Goal: Ask a question

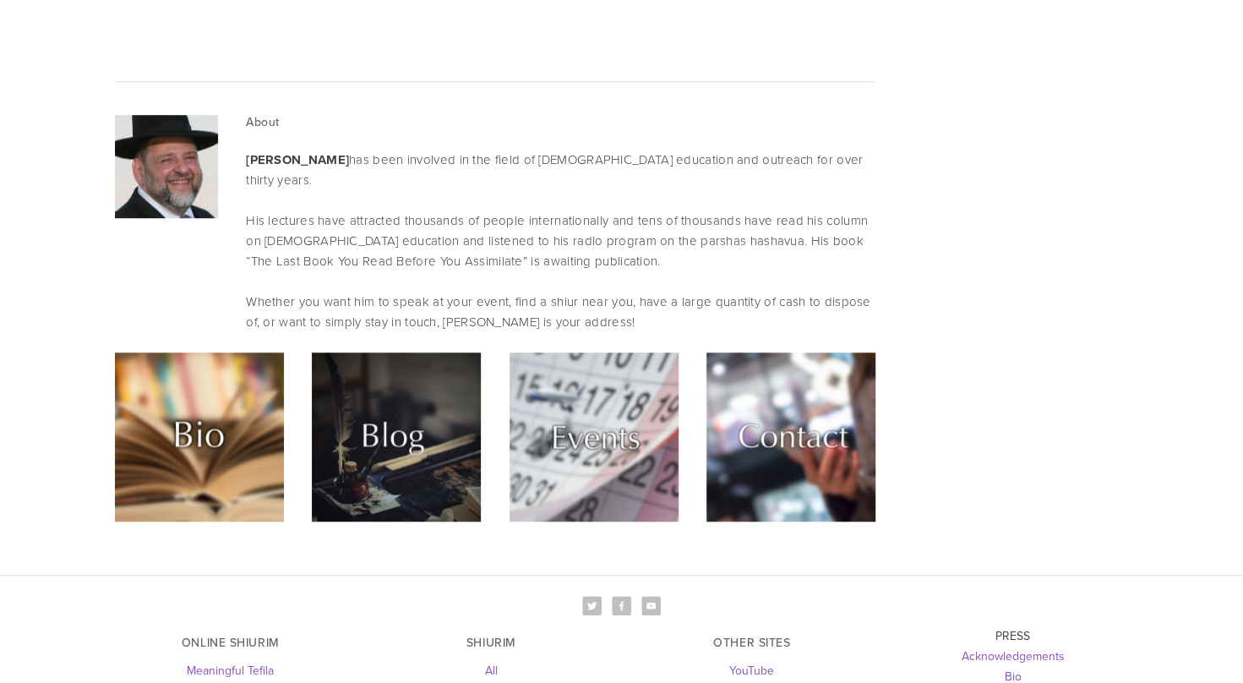
scroll to position [4513, 0]
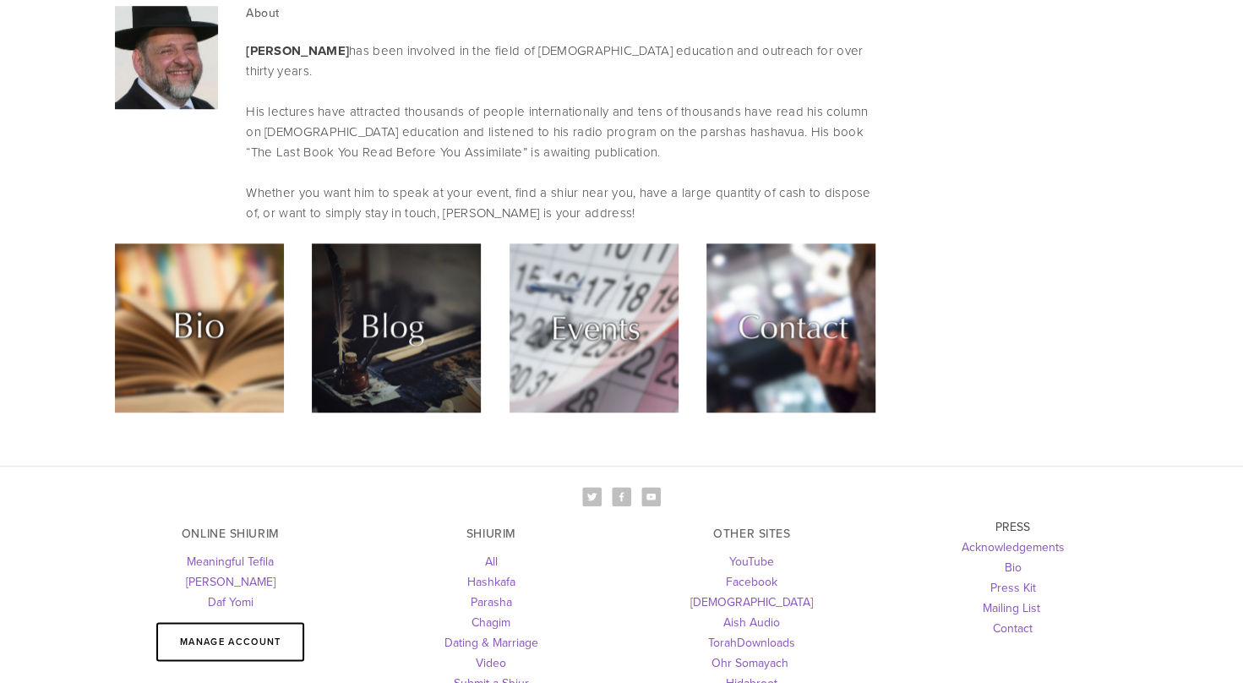
click at [821, 243] on img at bounding box center [790, 327] width 169 height 169
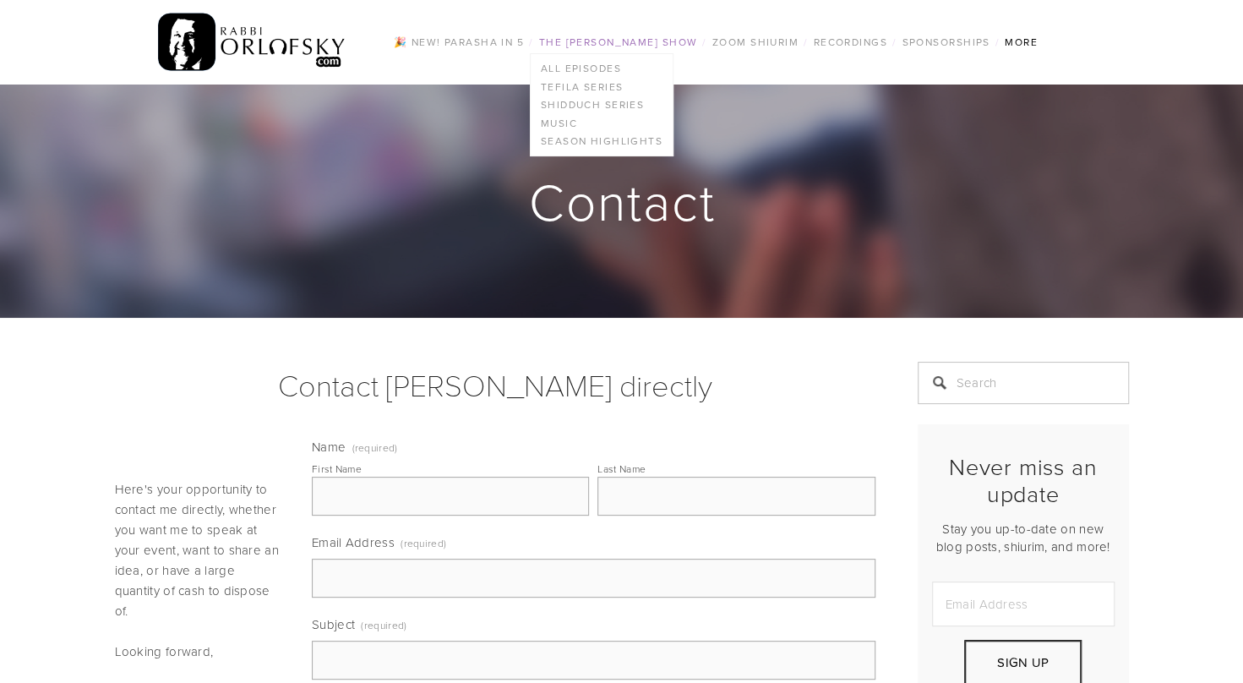
click at [591, 37] on link "The [PERSON_NAME] Show" at bounding box center [618, 42] width 169 height 22
click at [574, 142] on link "Season Highlights" at bounding box center [602, 142] width 142 height 19
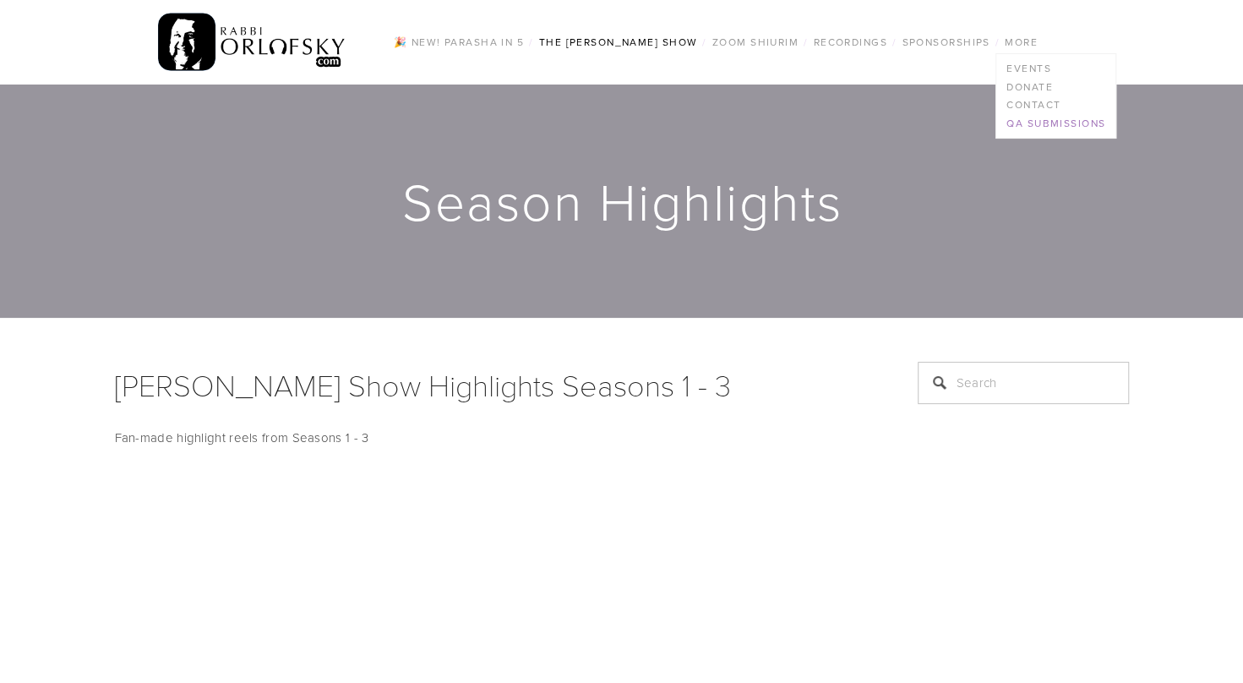
click at [1037, 120] on link "QA Submissions" at bounding box center [1055, 123] width 119 height 19
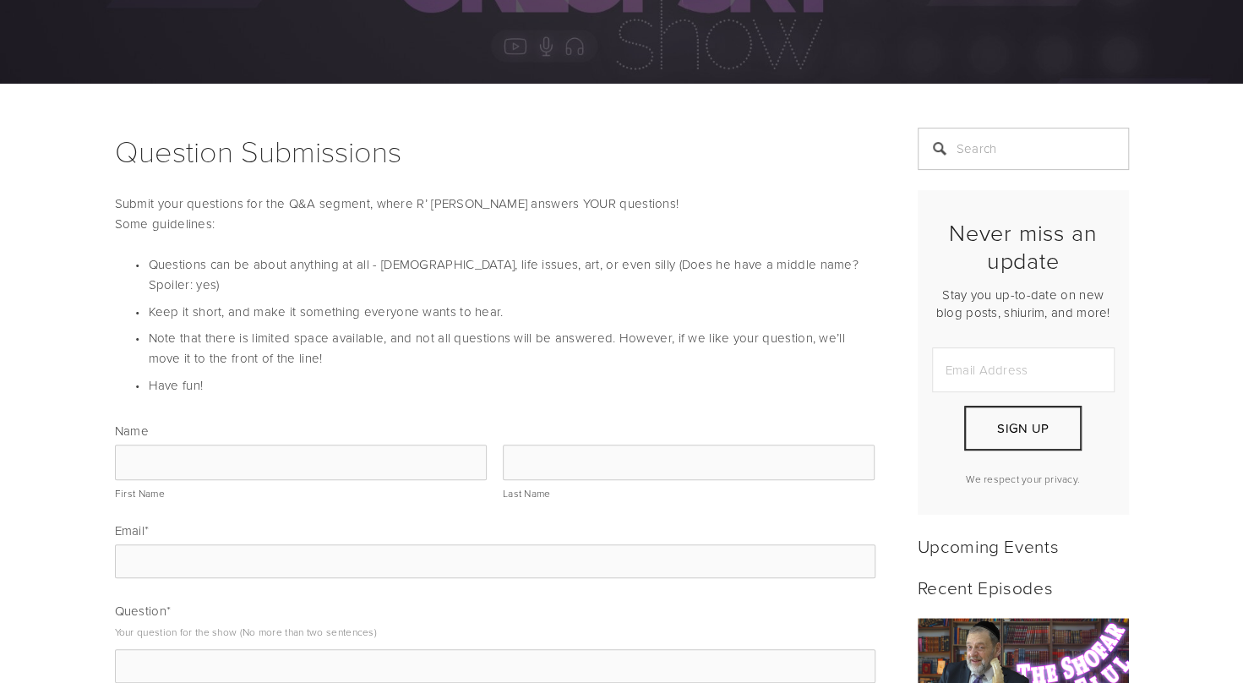
scroll to position [254, 0]
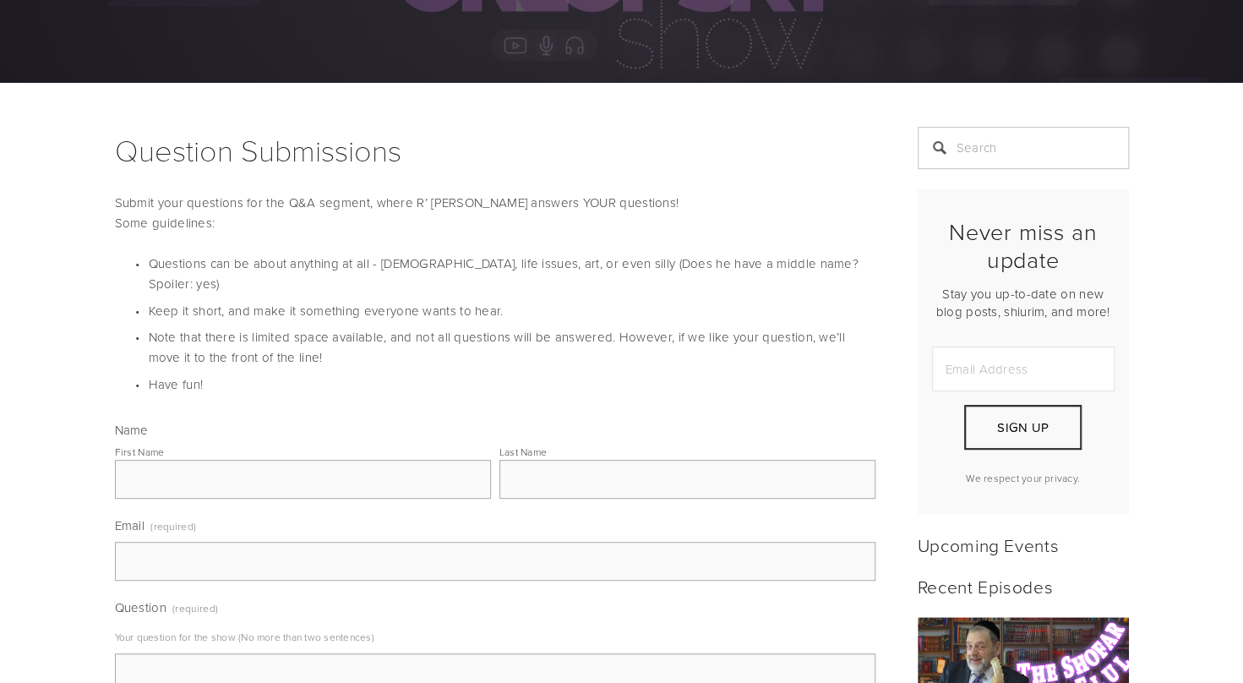
click at [333, 460] on input "First Name" at bounding box center [303, 479] width 376 height 39
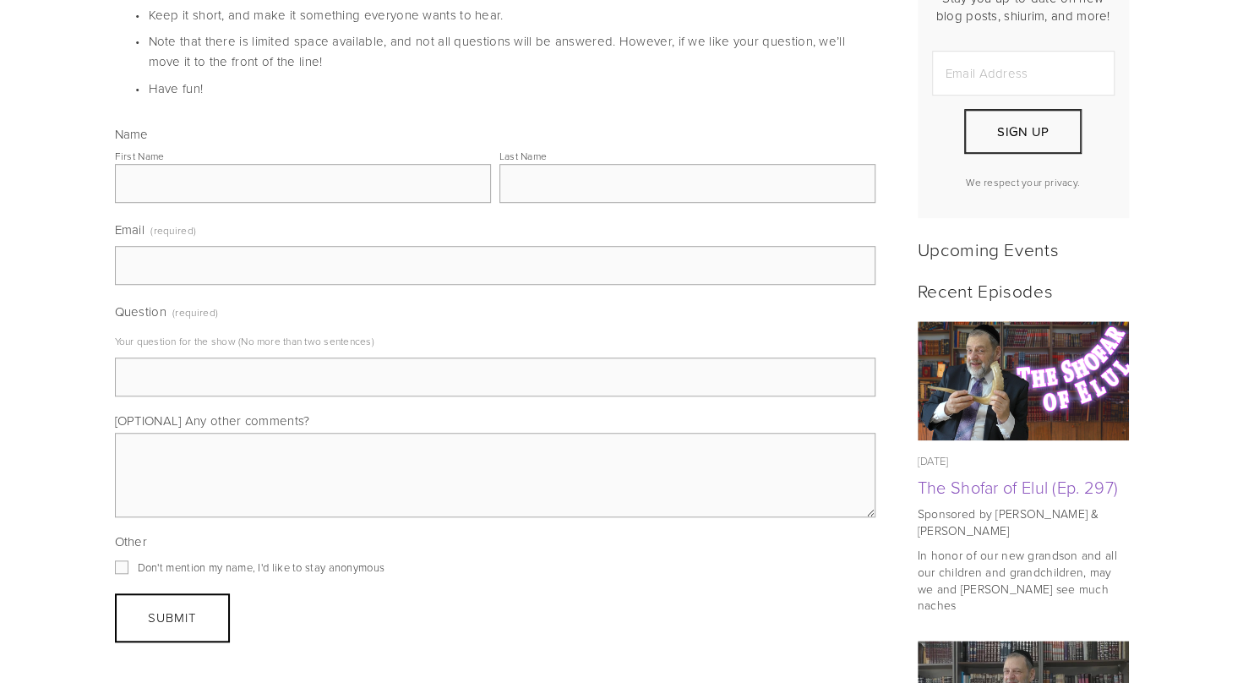
scroll to position [552, 0]
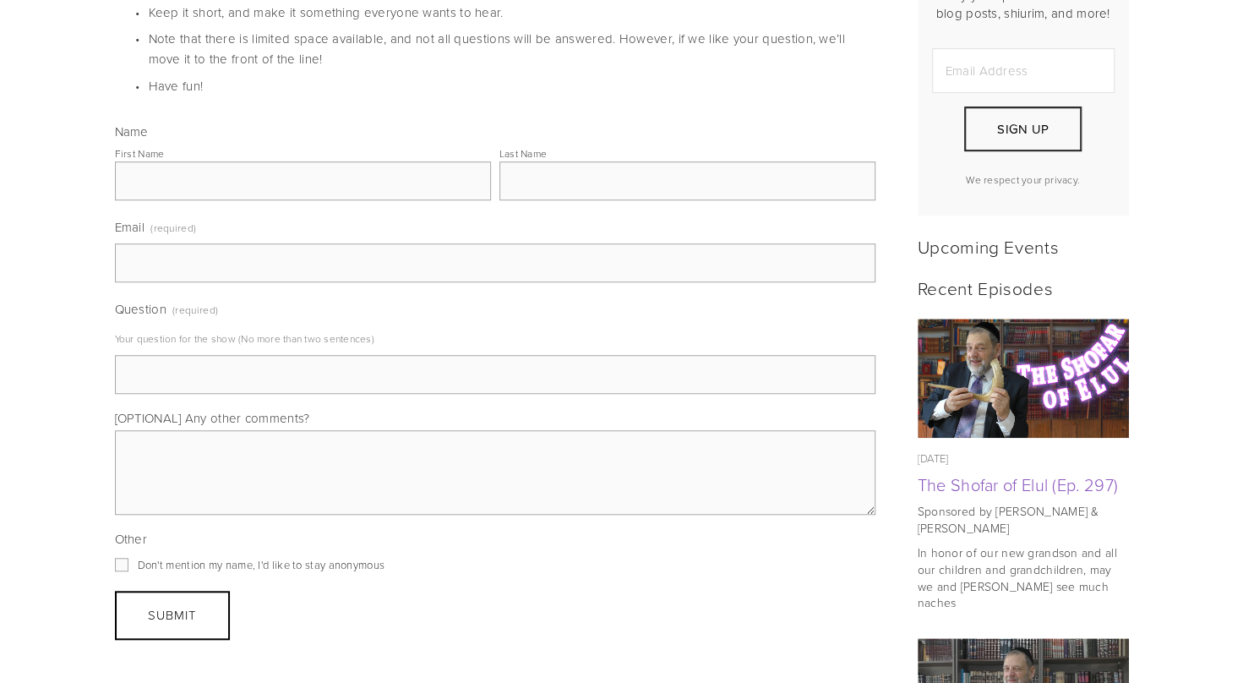
click at [122, 558] on input "Don't mention my name, I'd like to stay anonymous" at bounding box center [122, 565] width 14 height 14
checkbox input "true"
click at [200, 177] on input "First Name" at bounding box center [303, 180] width 376 height 39
type input "m"
click at [542, 165] on input "Last Name" at bounding box center [687, 180] width 376 height 39
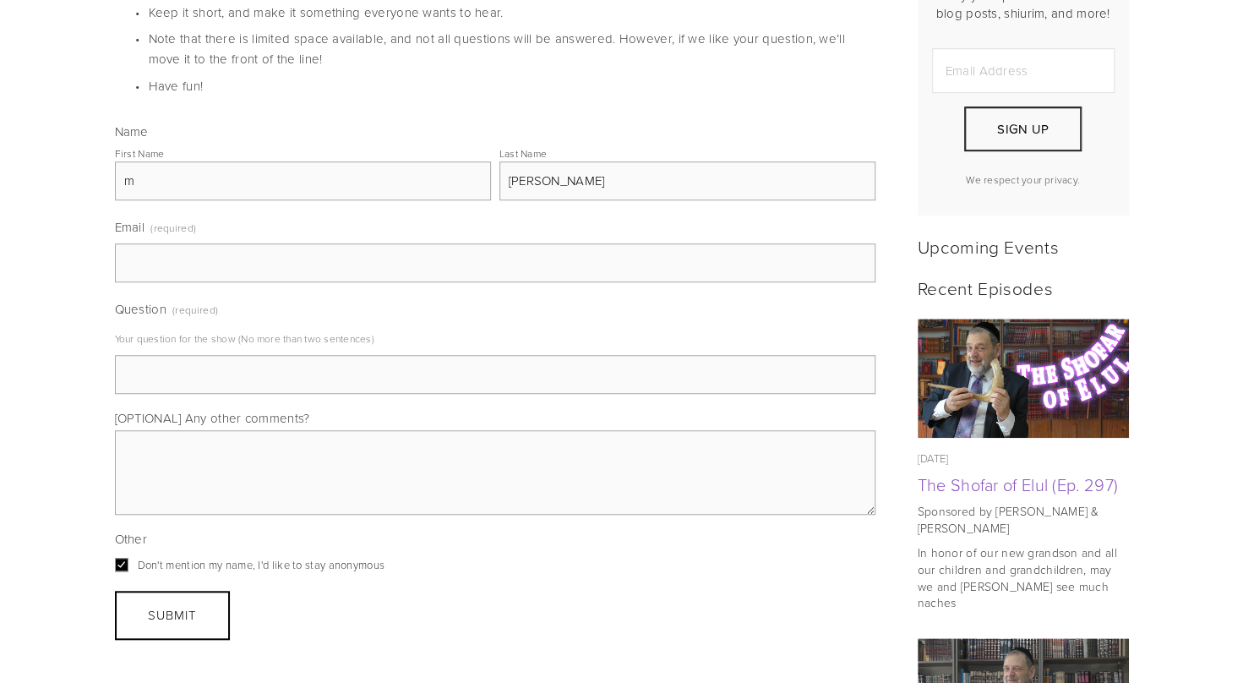
type input "polter"
click at [238, 243] on input "Email (required)" at bounding box center [495, 262] width 761 height 39
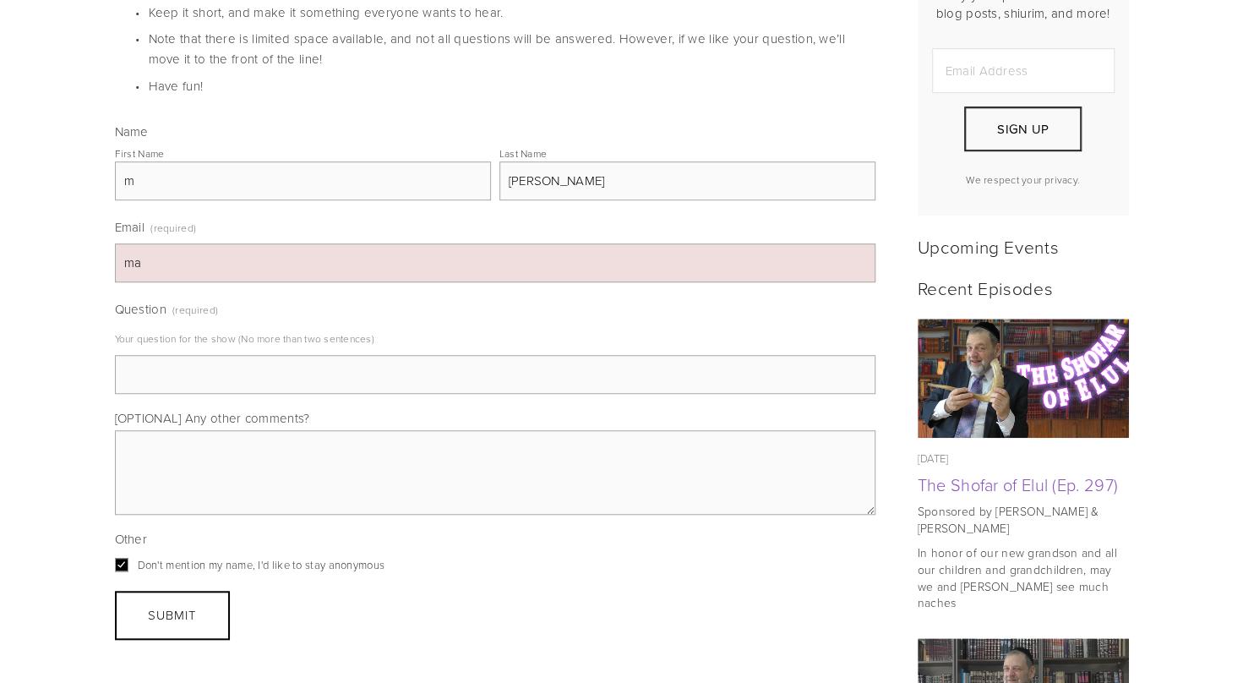
type input "m"
click at [247, 162] on input "m" at bounding box center [303, 180] width 376 height 39
type input "Malka"
click at [279, 248] on input "m" at bounding box center [495, 262] width 761 height 39
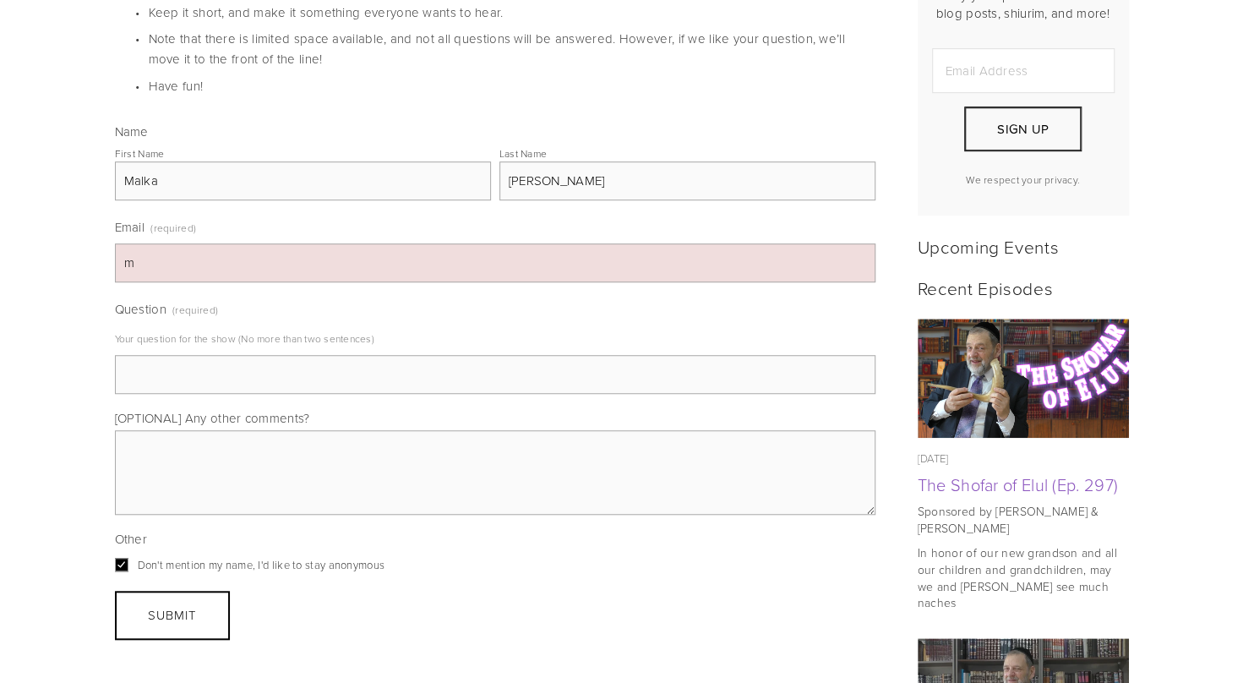
type input "malkapolter@gmail.com"
click at [205, 361] on input "Question (required)" at bounding box center [495, 374] width 761 height 39
type input "Hi, thank you so much for the show"
drag, startPoint x: 345, startPoint y: 347, endPoint x: 111, endPoint y: 358, distance: 234.3
click at [111, 358] on div "Name First Name Malka Last Name polter Email (required) malkapolter@gmail.com Q…" at bounding box center [495, 380] width 789 height 537
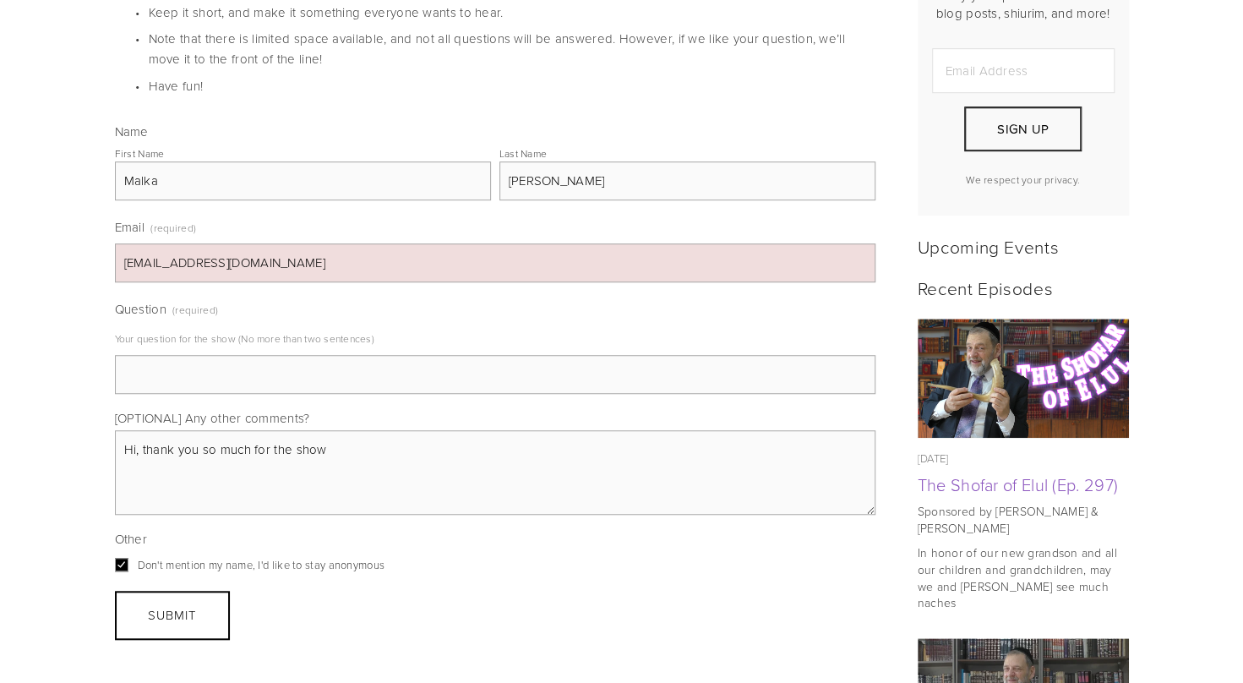
click at [146, 430] on textarea "Hi, thank you so much for the show" at bounding box center [495, 472] width 761 height 85
click at [344, 430] on textarea "Thank you so much for the show" at bounding box center [495, 472] width 761 height 85
type textarea "Thank you so much for the show. You cant begin to understand how much it adds t…"
click at [415, 355] on input "Question (required)" at bounding box center [495, 374] width 761 height 39
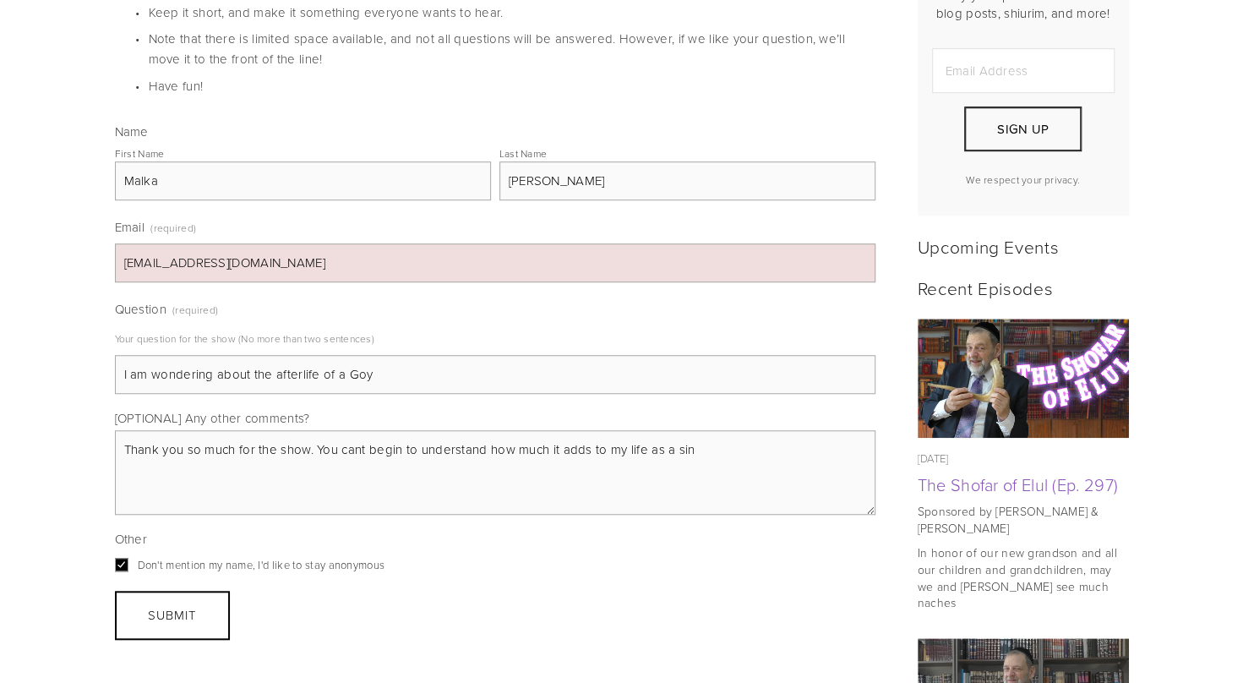
click at [378, 367] on input "I am wondering about the afterlife of a Goy" at bounding box center [495, 374] width 761 height 39
click at [397, 355] on input "I am wondering about the afterlife of a Goy. Specially somce Charlie Kirks deat…" at bounding box center [495, 374] width 761 height 39
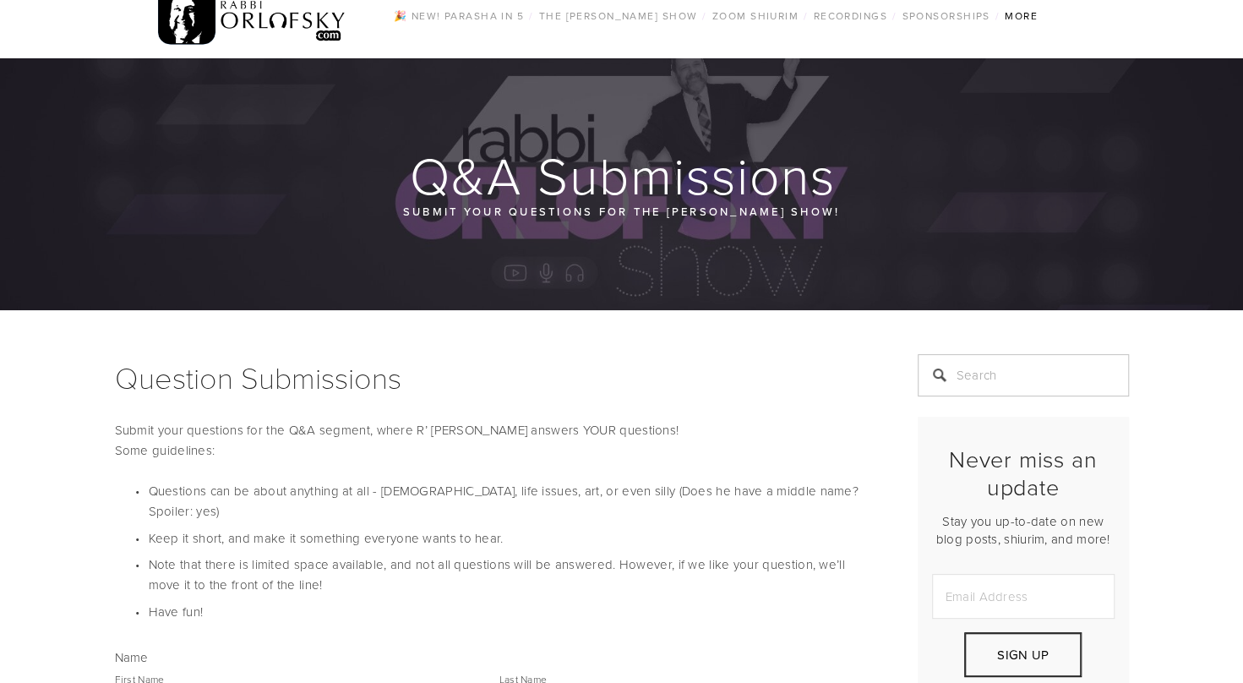
scroll to position [0, 0]
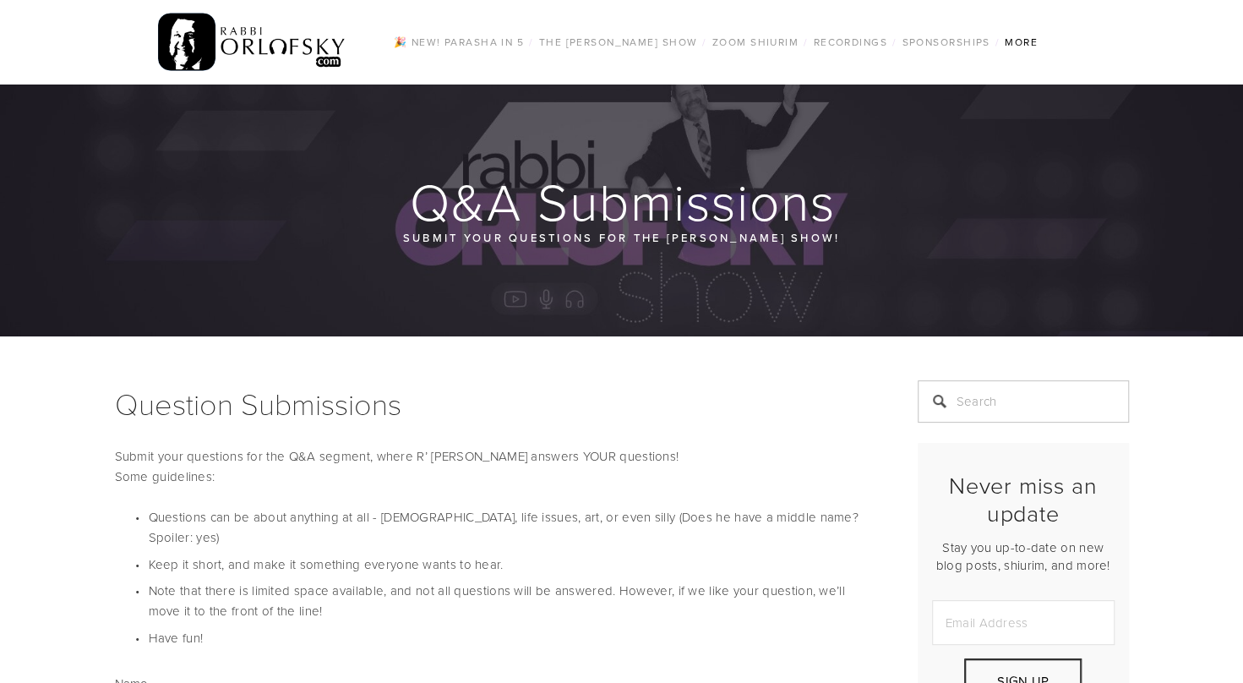
type input "I am wondering about the afterlife of a Goy. Specially somce Charlie Kirks deat…"
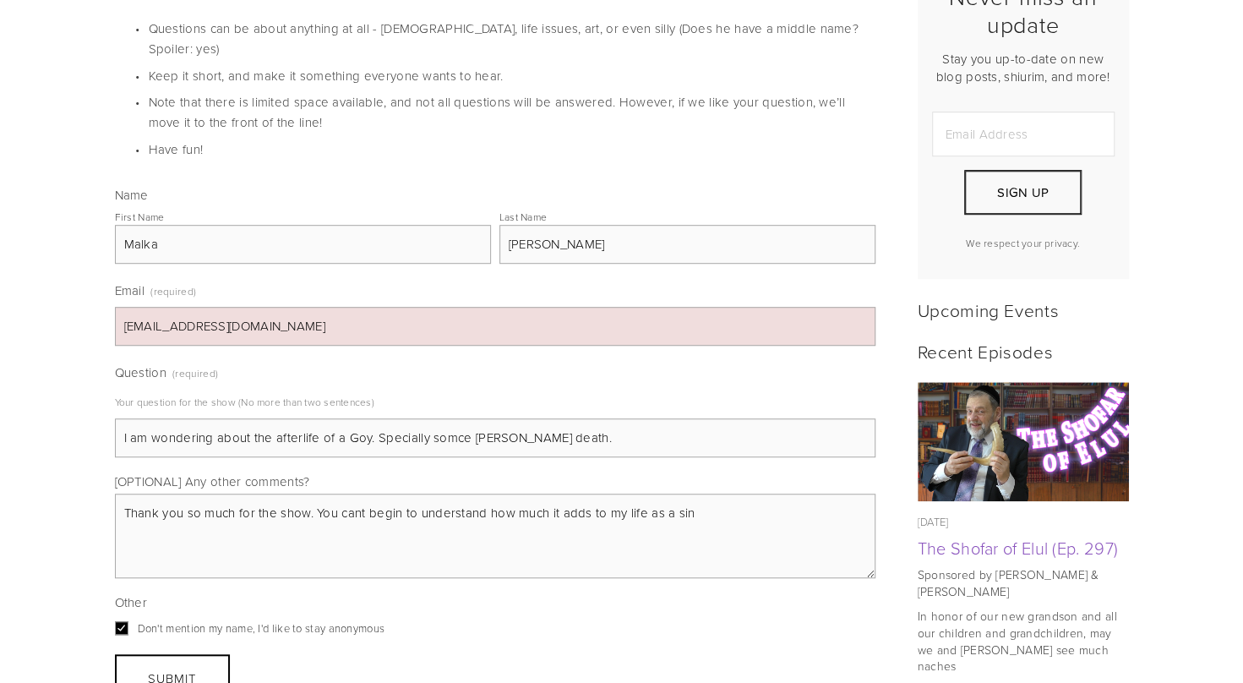
scroll to position [490, 0]
drag, startPoint x: 706, startPoint y: 490, endPoint x: 37, endPoint y: 486, distance: 668.5
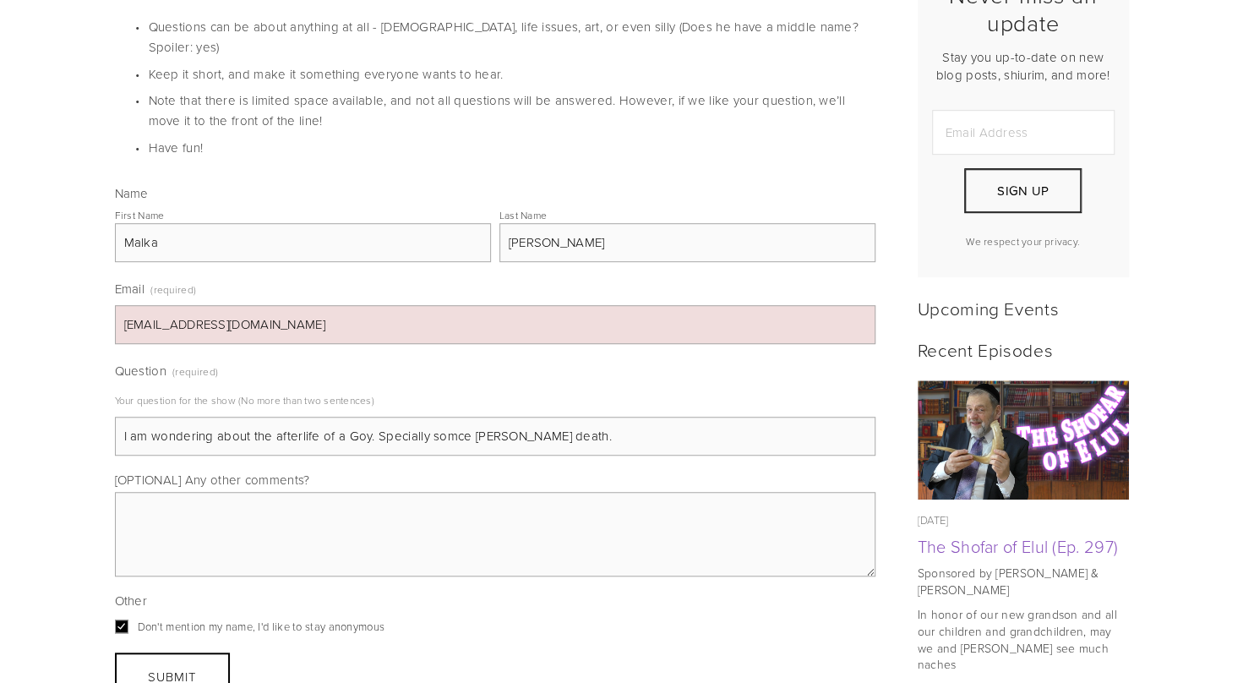
scroll to position [0, 0]
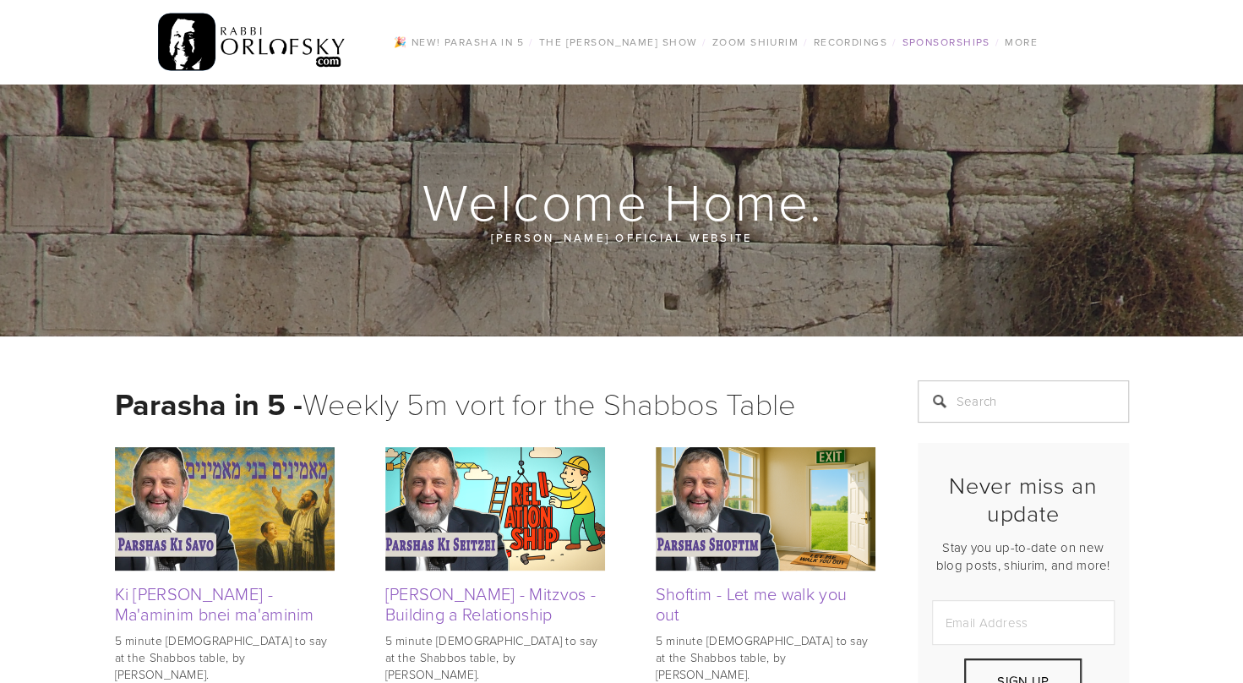
click at [918, 46] on link "Sponsorships" at bounding box center [946, 42] width 98 height 22
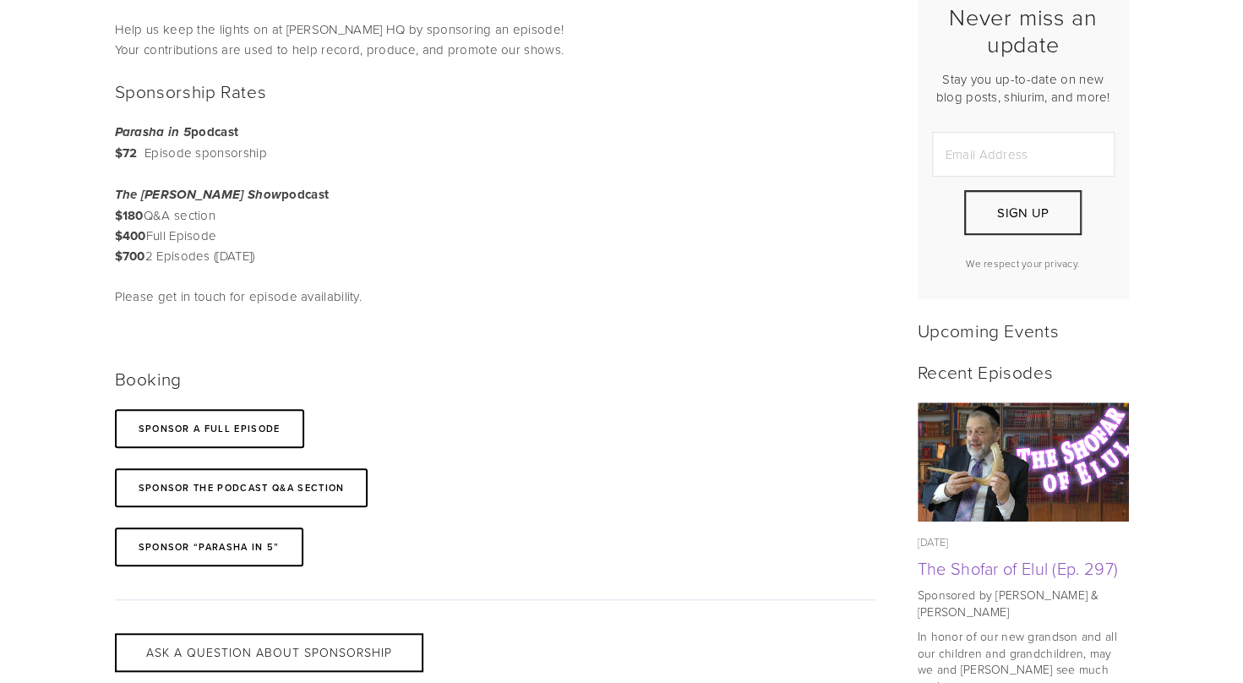
scroll to position [390, 0]
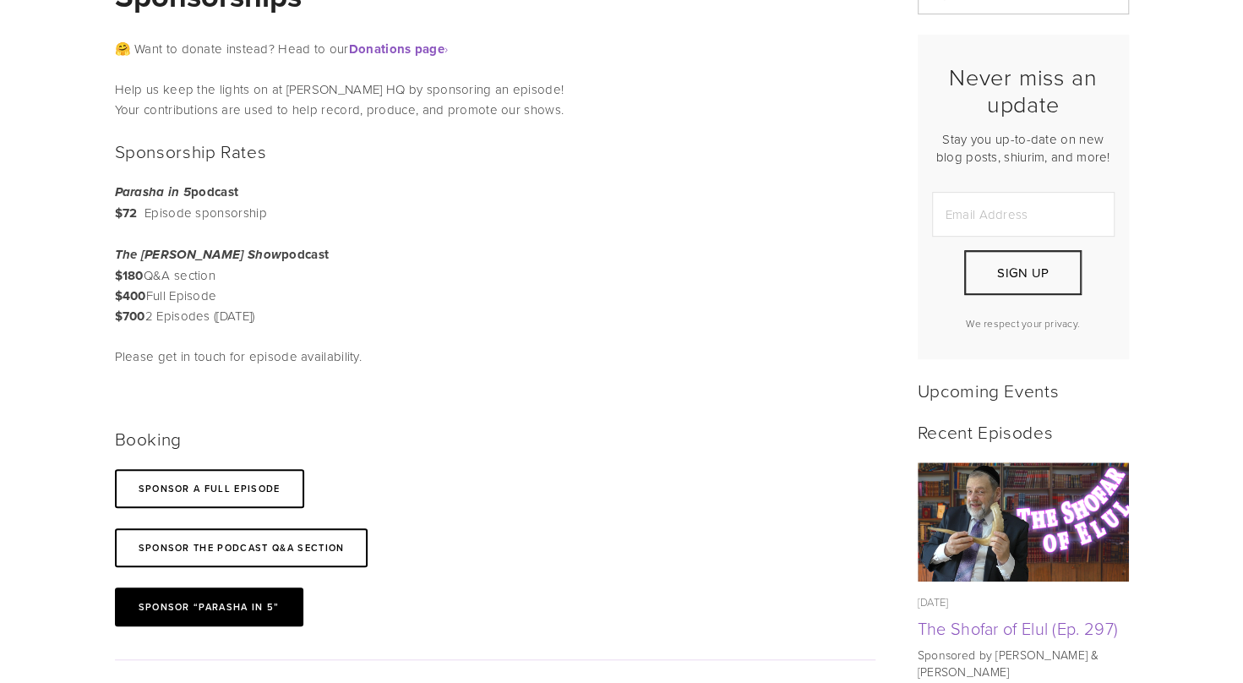
click at [235, 605] on link "Sponsor “Parasha in 5”" at bounding box center [209, 606] width 188 height 39
